Goal: Information Seeking & Learning: Learn about a topic

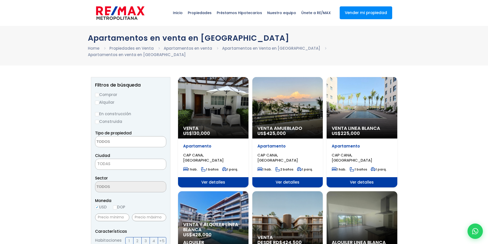
select select
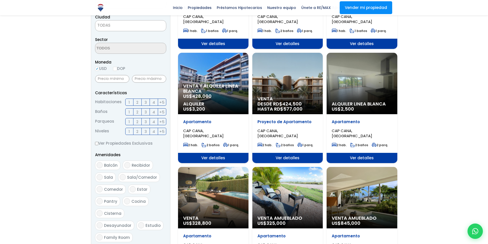
scroll to position [154, 0]
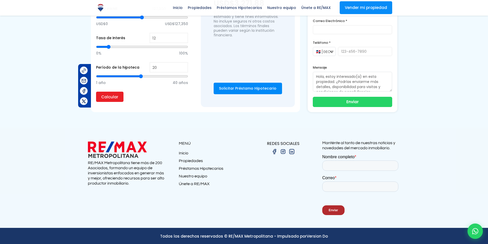
scroll to position [393, 0]
